Goal: Task Accomplishment & Management: Manage account settings

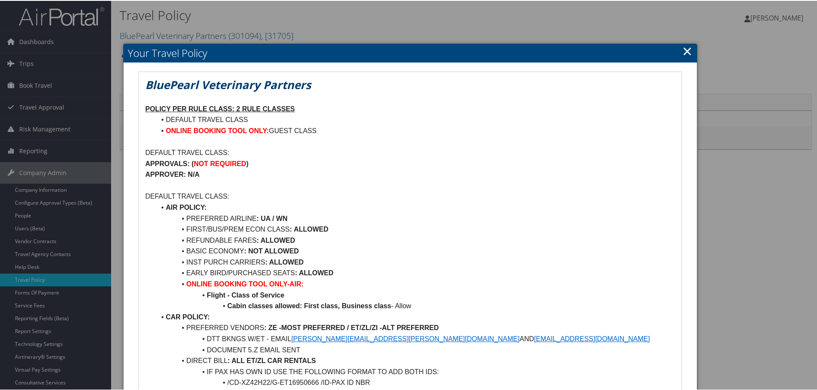
click at [684, 50] on link "×" at bounding box center [688, 49] width 10 height 17
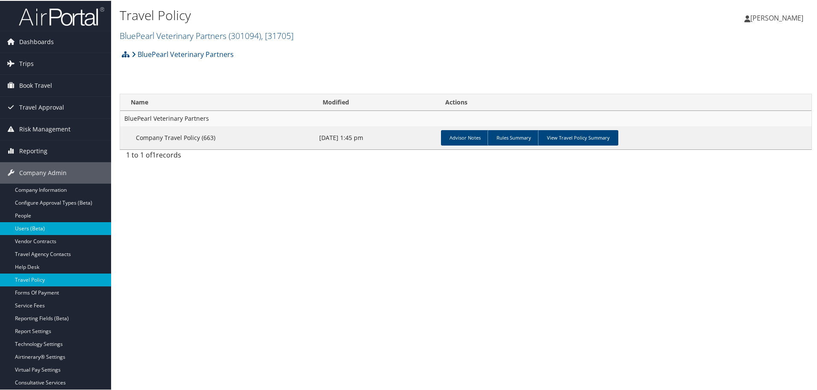
click at [33, 231] on link "Users (Beta)" at bounding box center [55, 227] width 111 height 13
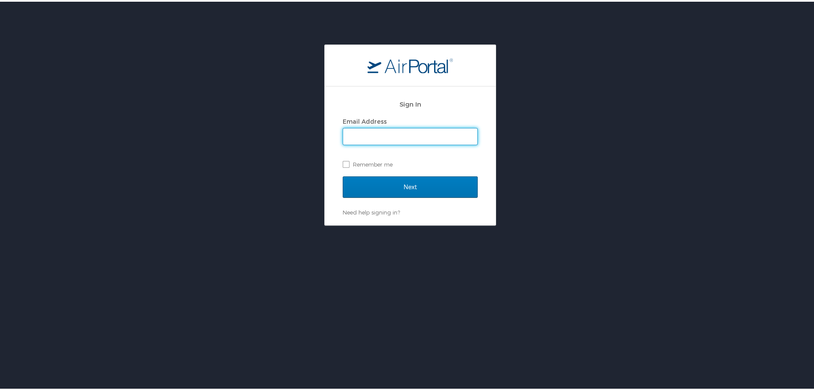
type input "maggie.donnelly@cbtravel.com"
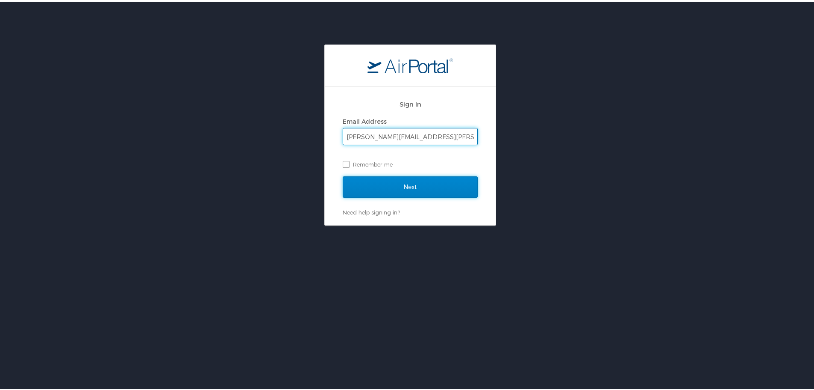
click at [362, 190] on input "Next" at bounding box center [410, 184] width 135 height 21
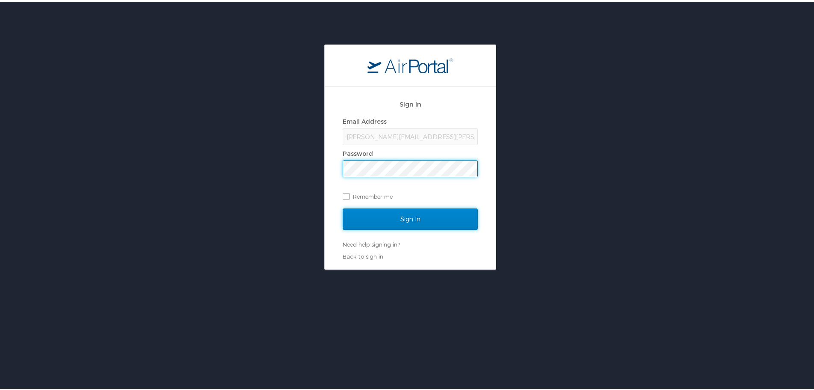
click at [384, 223] on input "Sign In" at bounding box center [410, 217] width 135 height 21
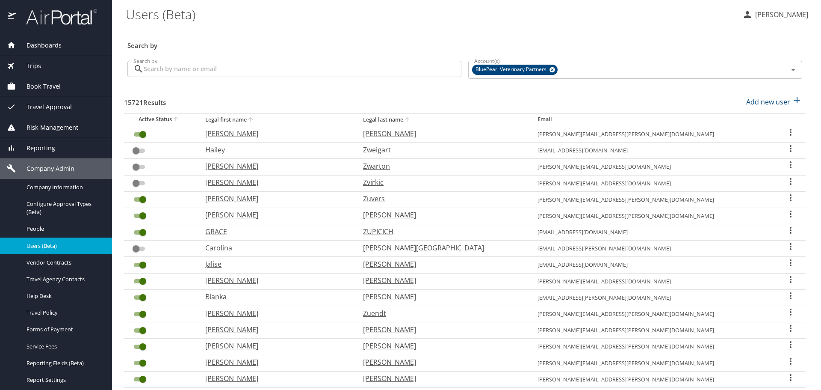
click at [279, 65] on input "Search by" at bounding box center [303, 69] width 318 height 16
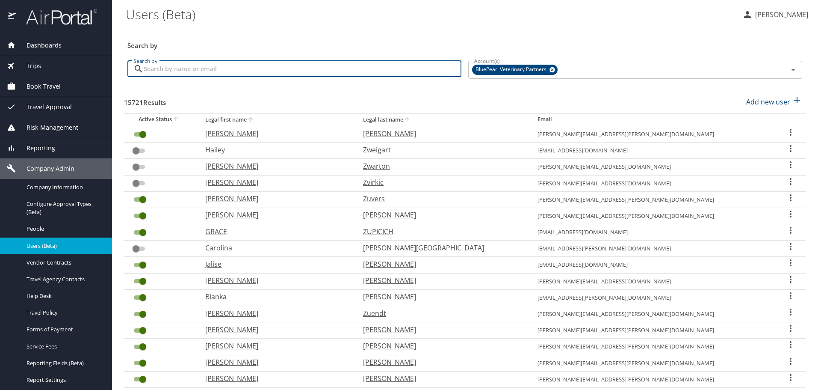
click at [245, 70] on input "Search by" at bounding box center [303, 69] width 318 height 16
type input "mudge"
checkbox input "true"
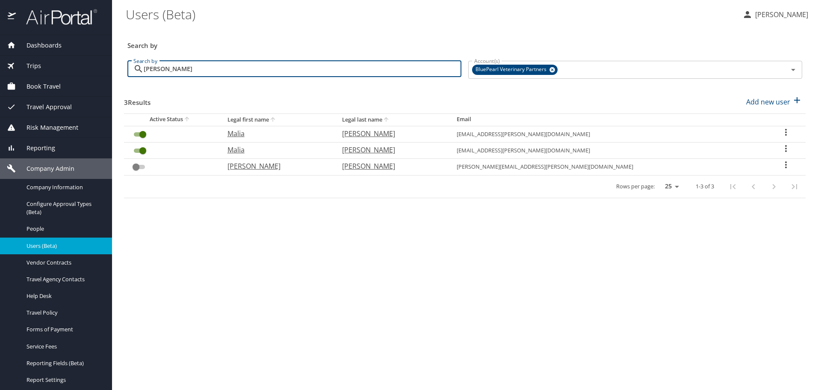
type input "mudge"
click at [781, 148] on icon "User Search Table" at bounding box center [786, 148] width 10 height 10
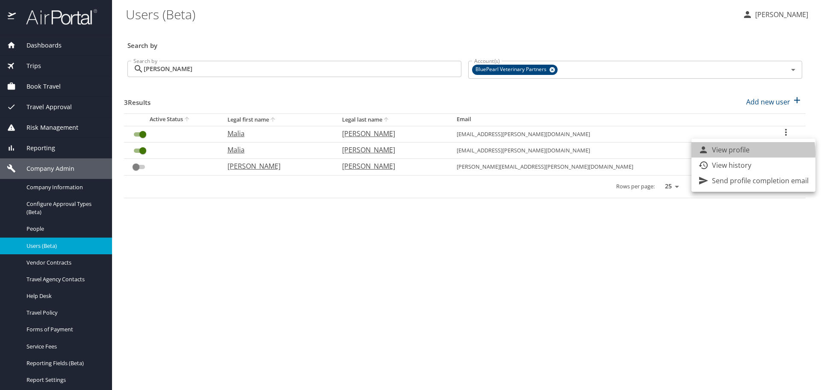
click at [741, 153] on p "View profile" at bounding box center [731, 150] width 38 height 10
select select "US"
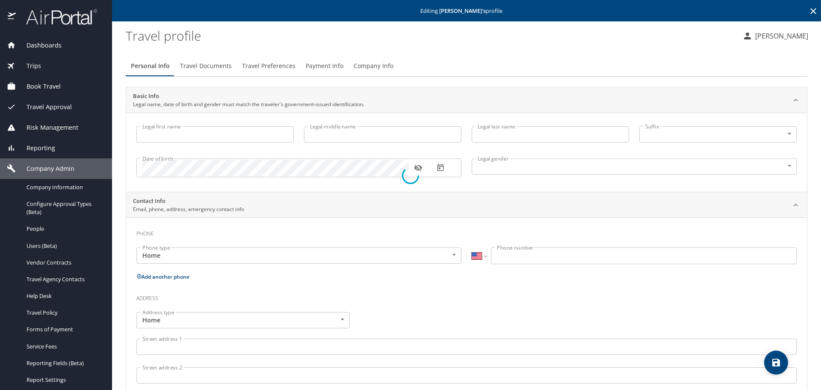
type input "Malia"
type input "Ann"
type input "Mudge"
type input "Female"
select select "US"
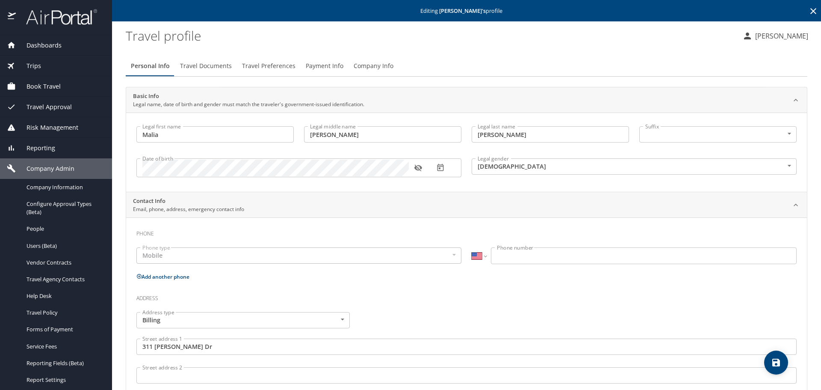
click at [499, 137] on input "Mudge" at bounding box center [550, 134] width 157 height 16
drag, startPoint x: 511, startPoint y: 135, endPoint x: 459, endPoint y: 133, distance: 51.8
click at [459, 133] on div "Legal first name Malia Legal first name Legal middle name Ann Legal middle name…" at bounding box center [466, 153] width 670 height 64
type input "Strouse"
click at [775, 366] on icon "save" at bounding box center [776, 362] width 10 height 10
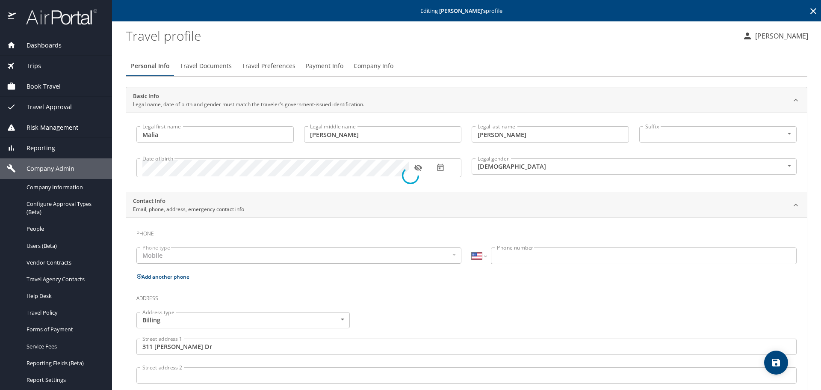
select select "US"
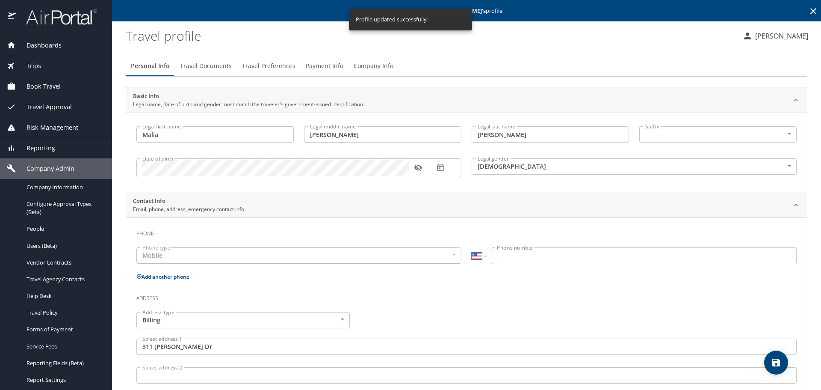
select select "US"
